Goal: Navigation & Orientation: Understand site structure

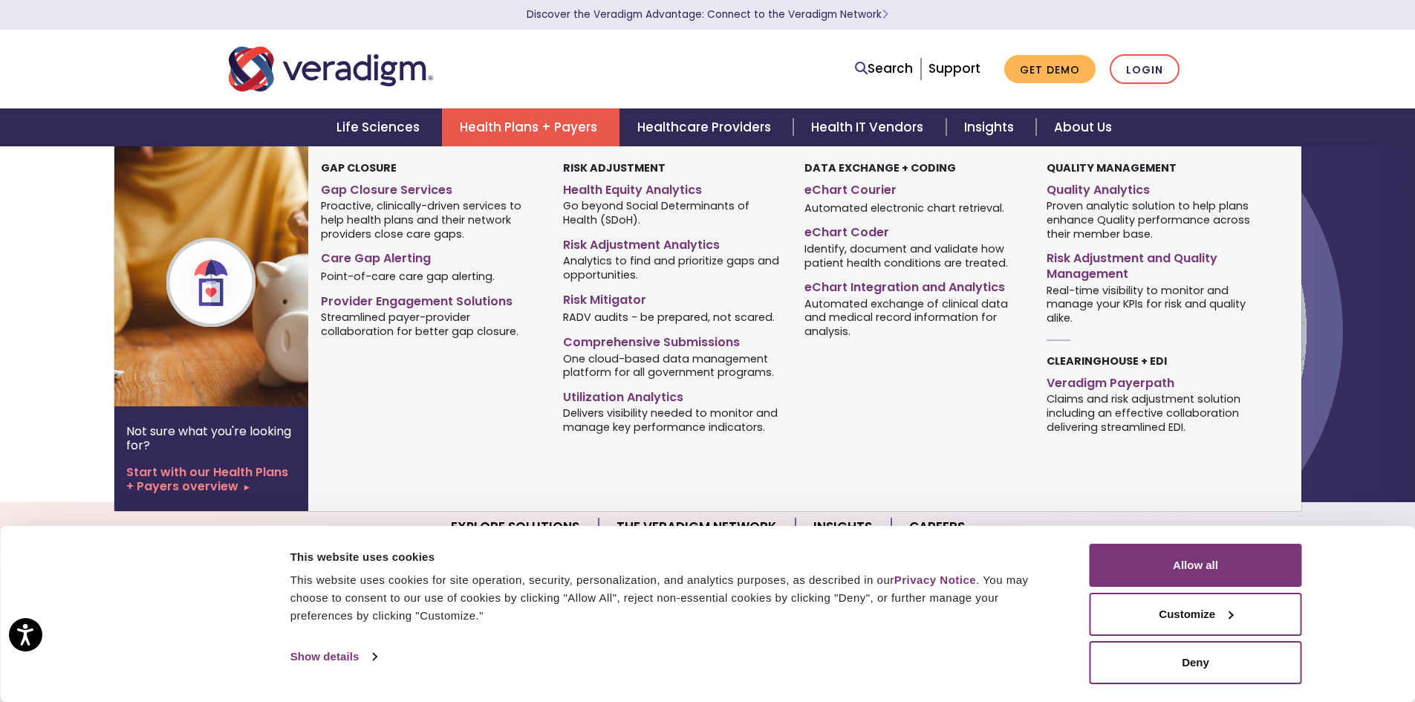
click at [513, 132] on link "Health Plans + Payers" at bounding box center [531, 127] width 178 height 38
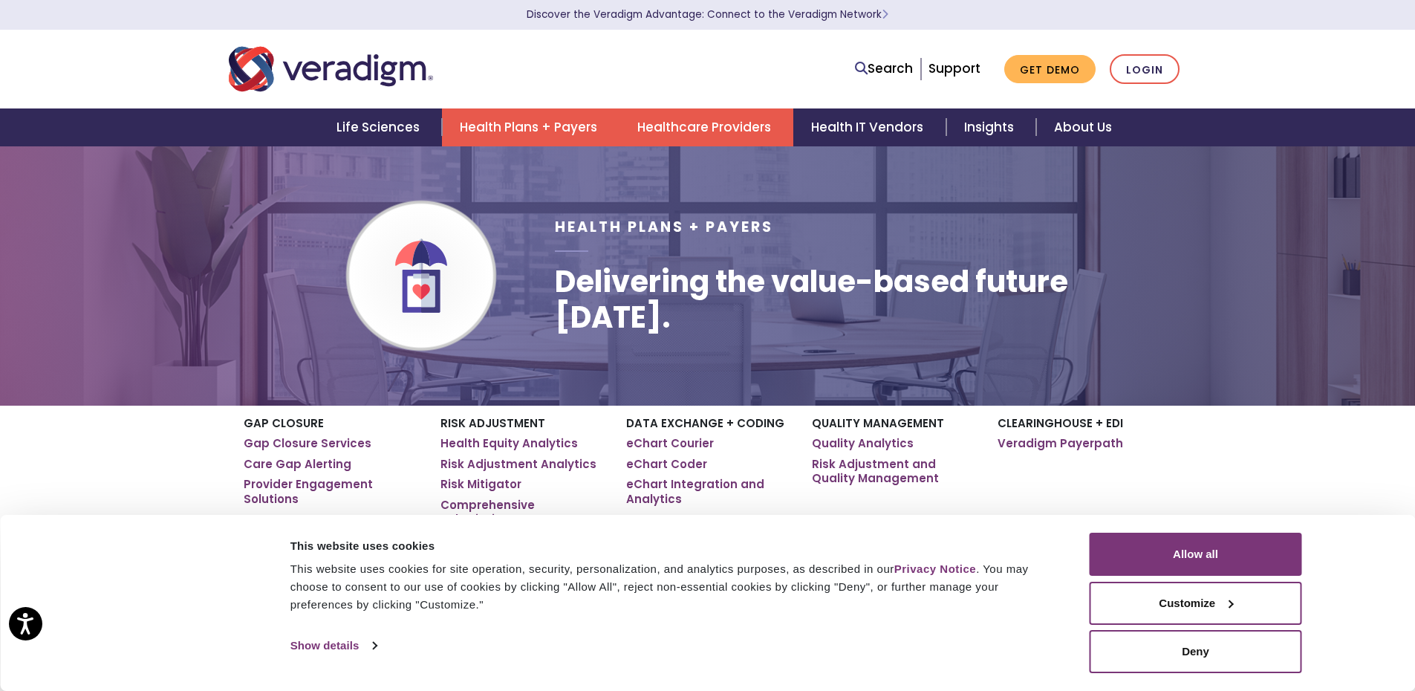
click at [744, 113] on link "Healthcare Providers" at bounding box center [707, 127] width 174 height 38
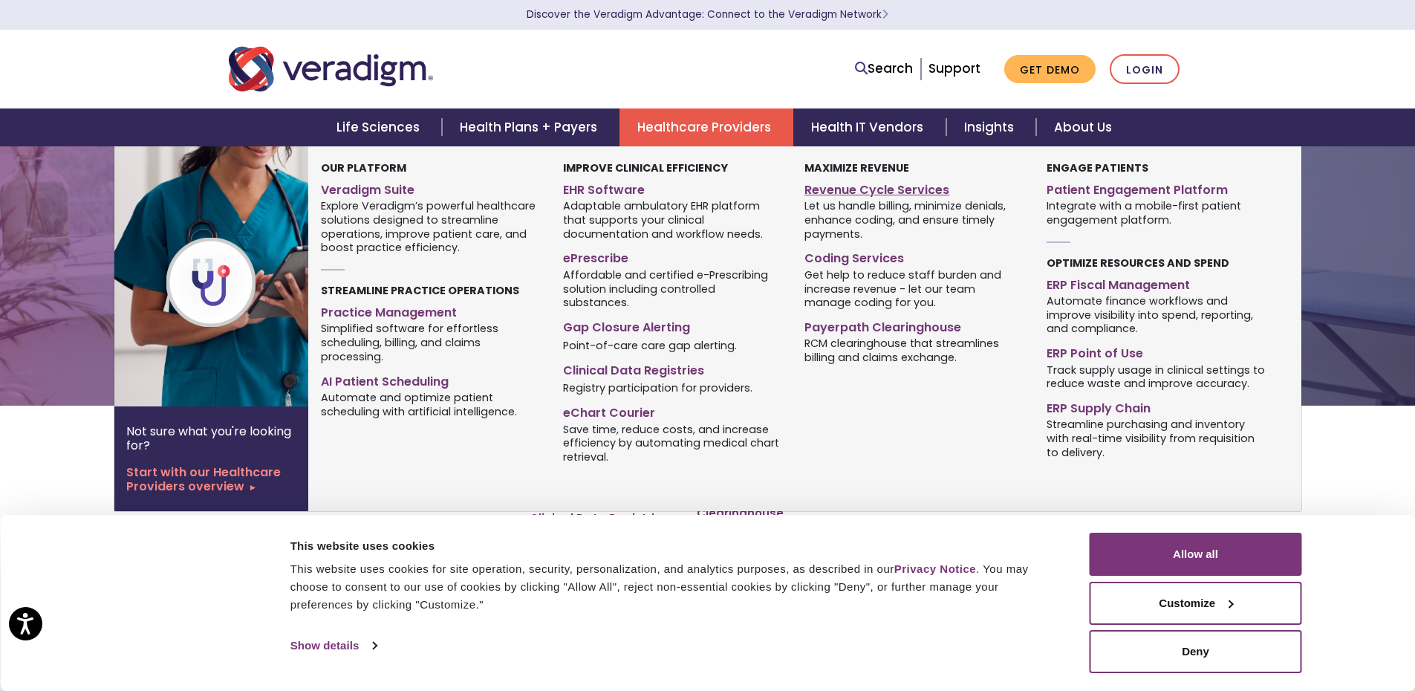
click at [923, 192] on link "Revenue Cycle Services" at bounding box center [914, 188] width 219 height 22
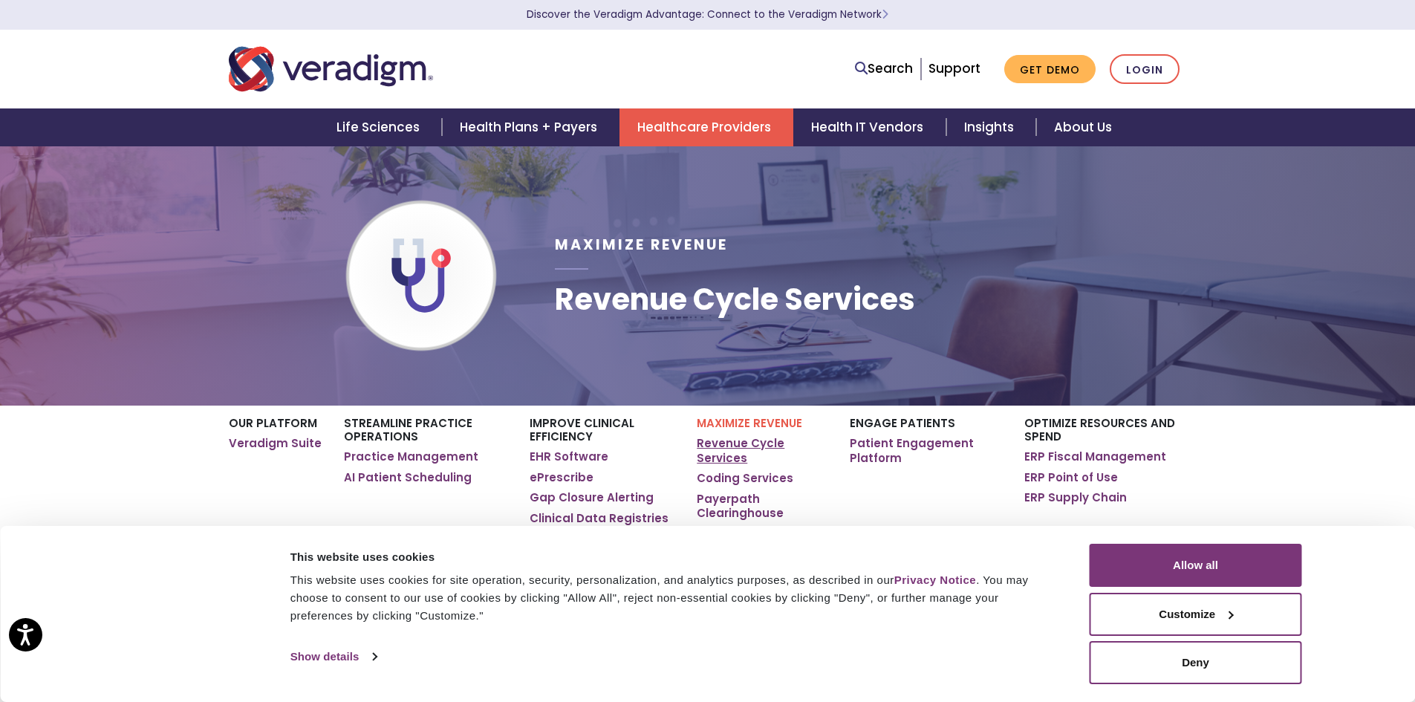
click at [722, 459] on link "Revenue Cycle Services" at bounding box center [762, 450] width 130 height 29
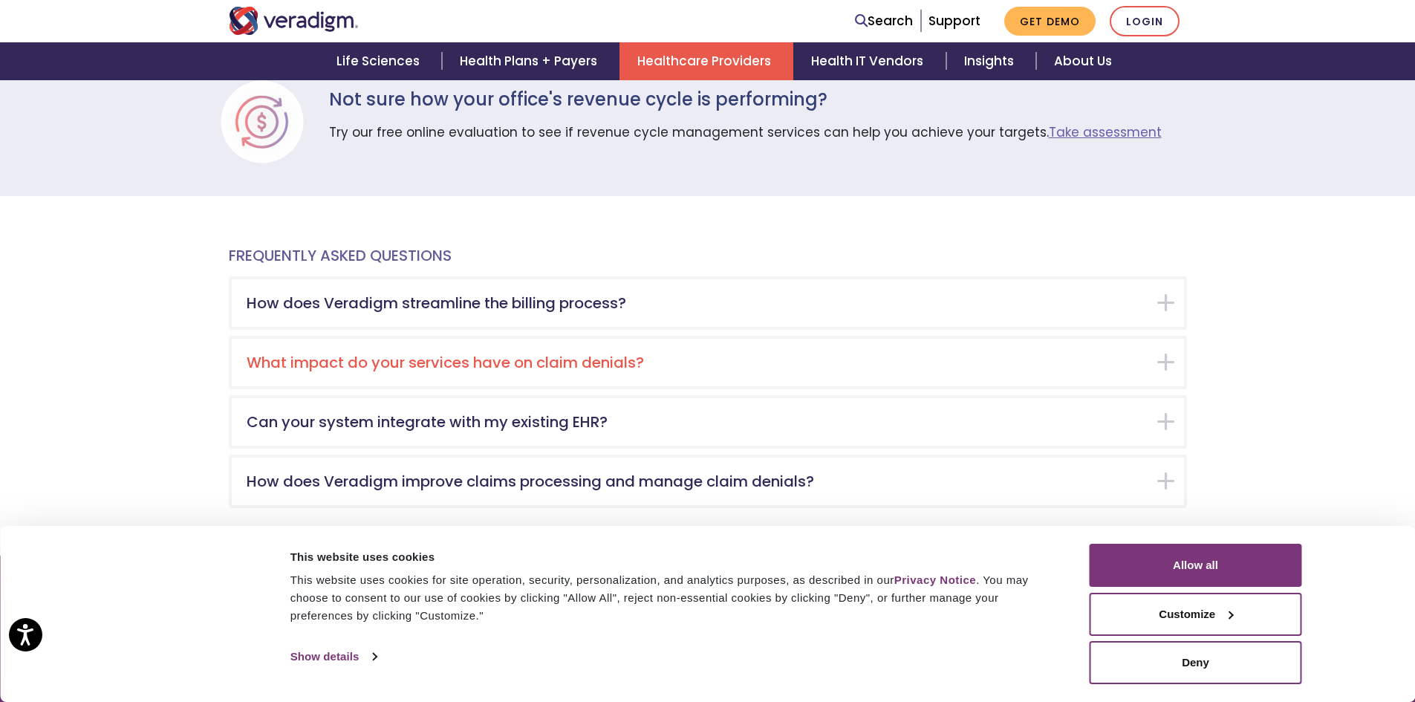
scroll to position [2823, 0]
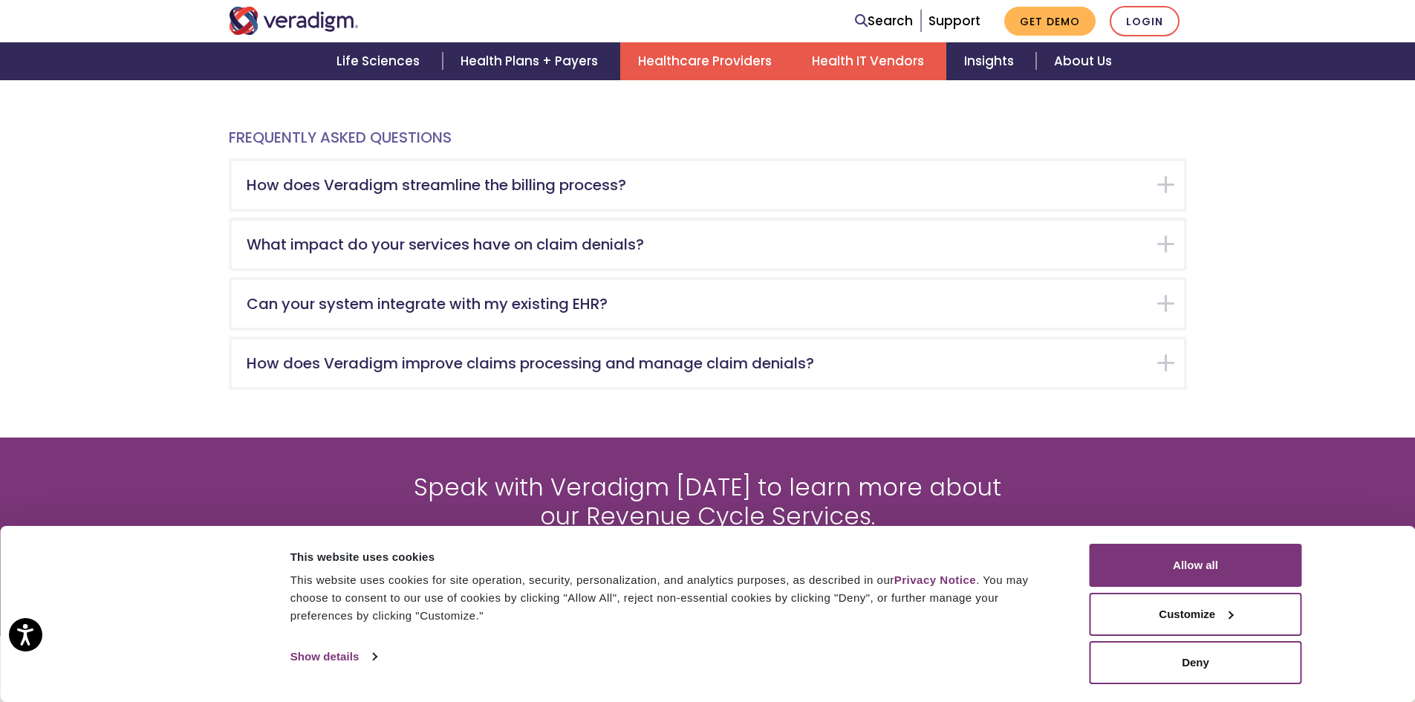
click at [898, 54] on link "Health IT Vendors" at bounding box center [870, 61] width 152 height 38
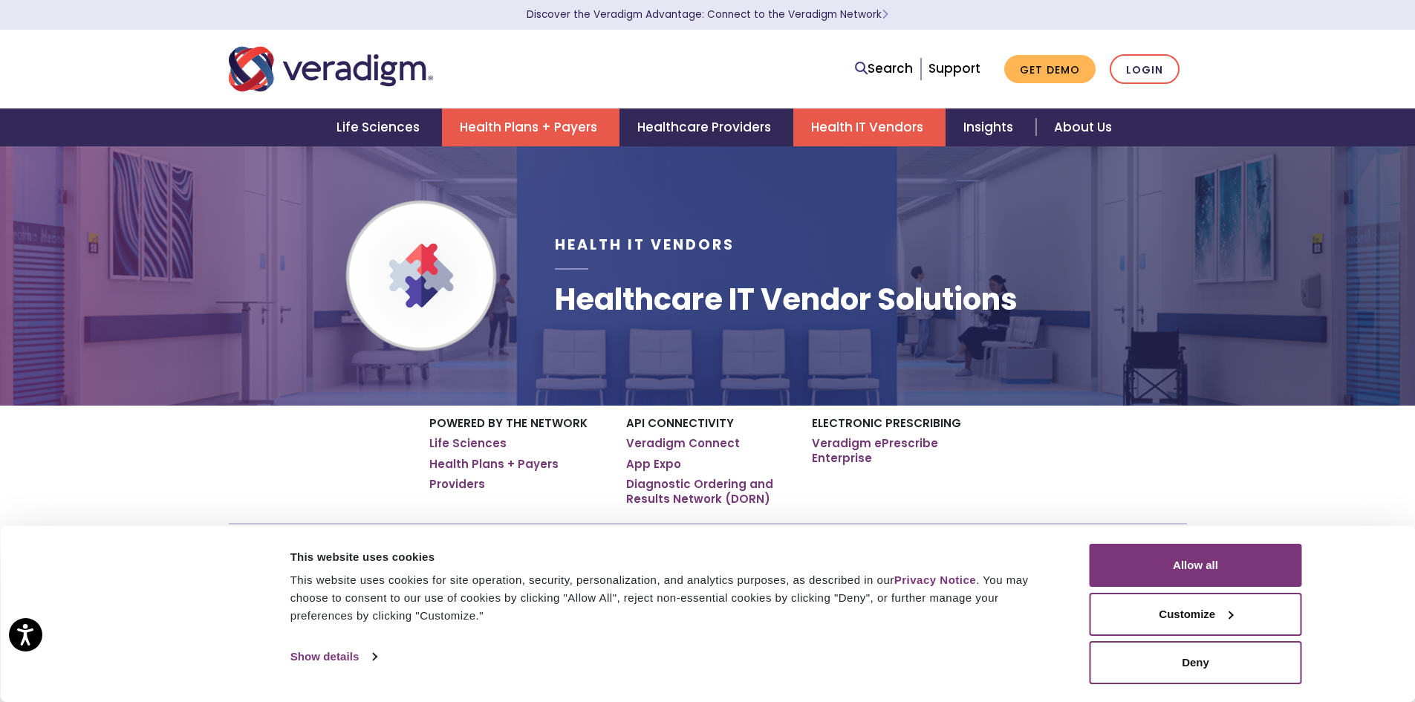
click at [502, 122] on link "Health Plans + Payers" at bounding box center [531, 127] width 178 height 38
